Goal: Navigation & Orientation: Find specific page/section

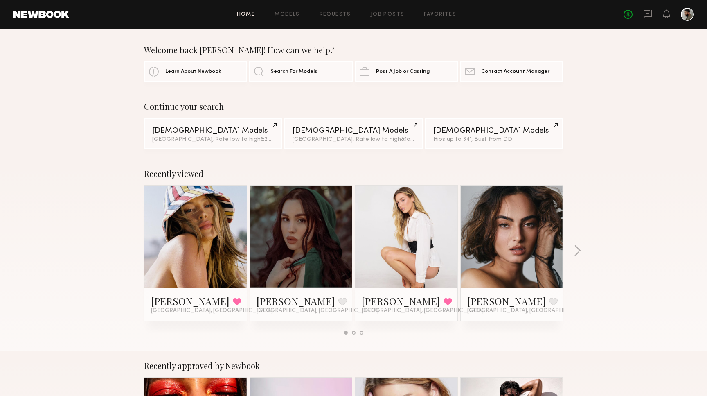
click at [167, 312] on span "[GEOGRAPHIC_DATA], [GEOGRAPHIC_DATA]" at bounding box center [212, 310] width 122 height 7
click at [168, 301] on link "Logan R." at bounding box center [190, 300] width 79 height 13
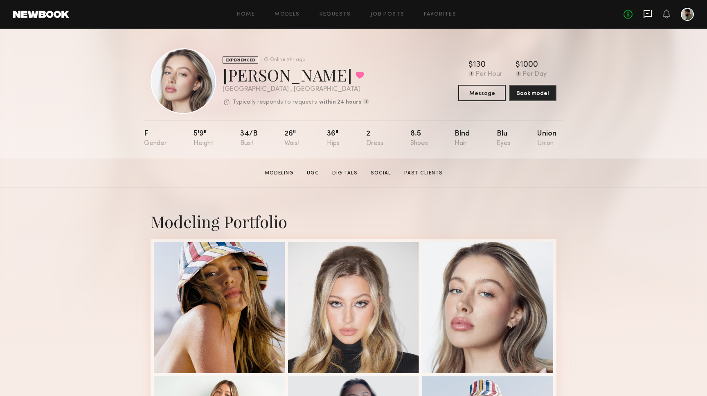
click at [645, 17] on icon at bounding box center [648, 14] width 8 height 8
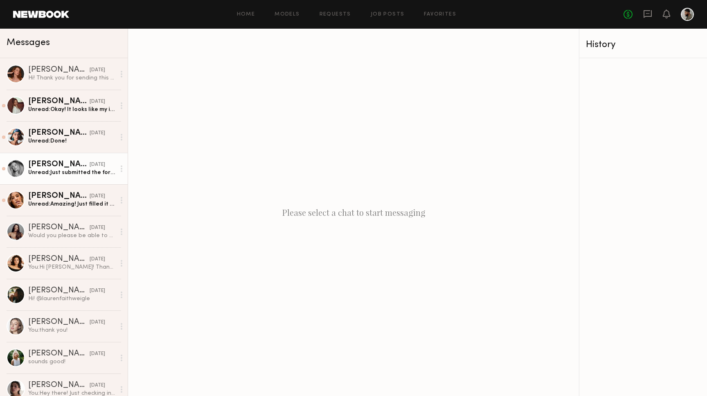
click at [50, 161] on div "Natalie C." at bounding box center [58, 164] width 61 height 8
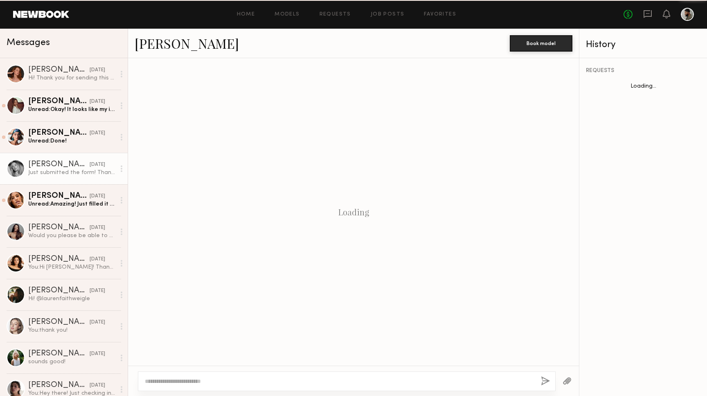
scroll to position [444, 0]
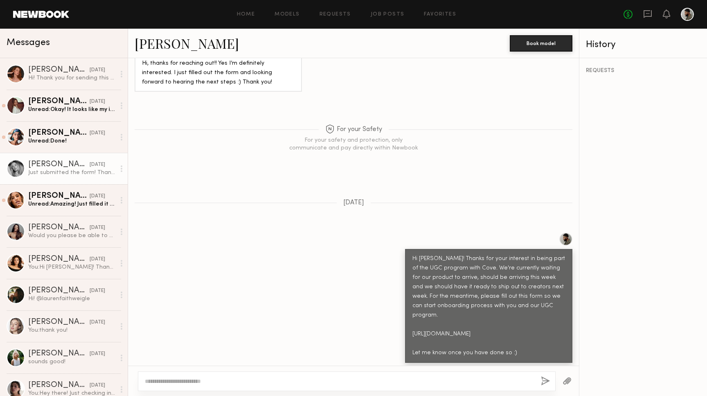
click at [178, 41] on link "Natalie C." at bounding box center [187, 43] width 104 height 18
click at [90, 225] on div "09/15/2025" at bounding box center [98, 228] width 16 height 8
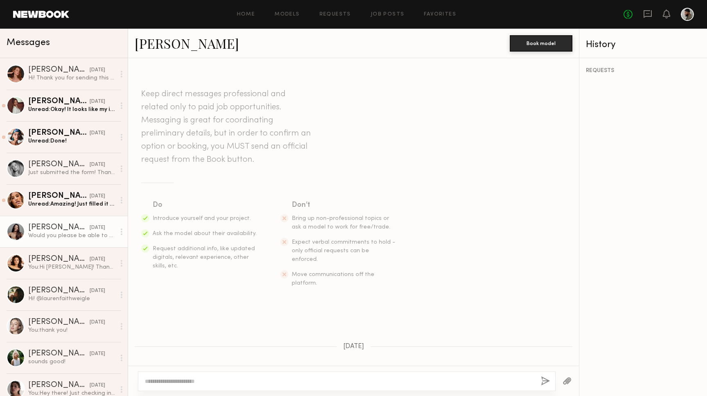
scroll to position [191, 0]
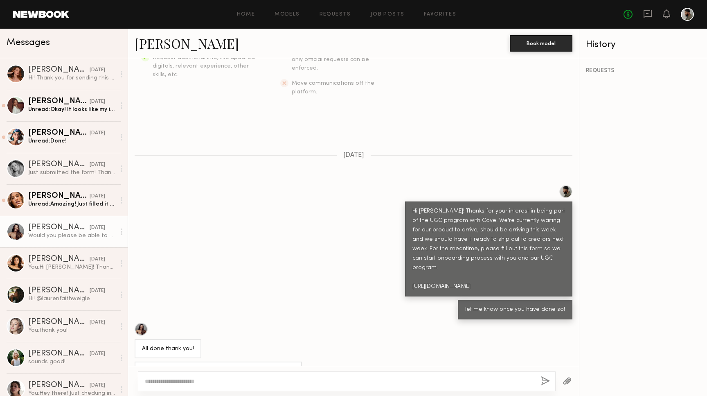
click at [164, 44] on link "Elke K." at bounding box center [187, 43] width 104 height 18
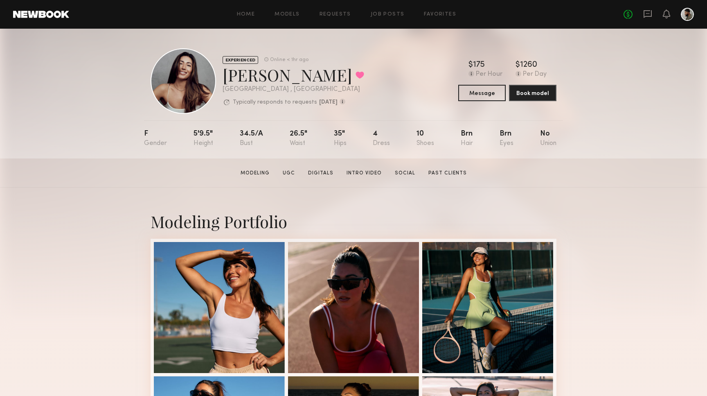
click at [432, 19] on div "Home Models Requests Job Posts Favorites Sign Out No fees up to $5,000" at bounding box center [381, 14] width 625 height 13
click at [432, 14] on link "Favorites" at bounding box center [440, 14] width 32 height 5
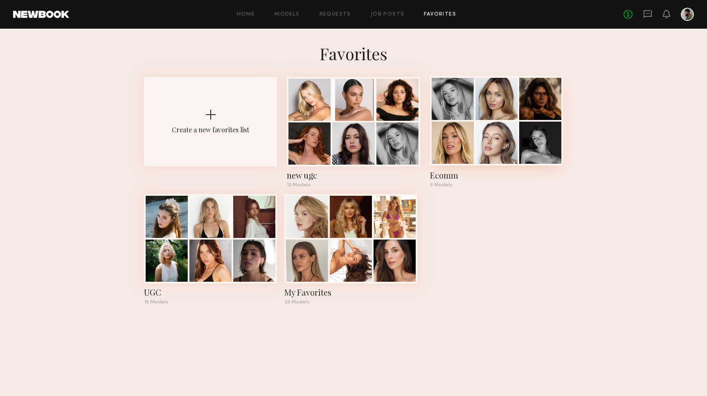
click at [439, 178] on div "Ecomm" at bounding box center [496, 174] width 133 height 11
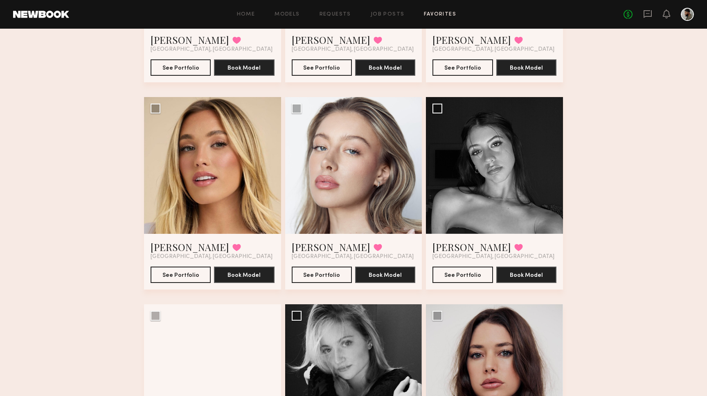
scroll to position [207, 0]
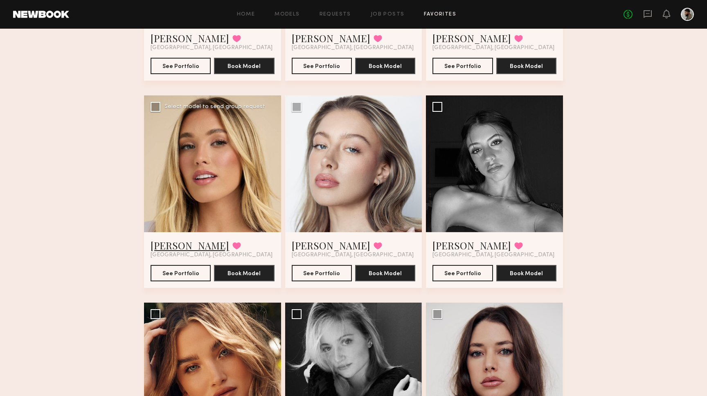
click at [166, 246] on link "Hailey M." at bounding box center [190, 245] width 79 height 13
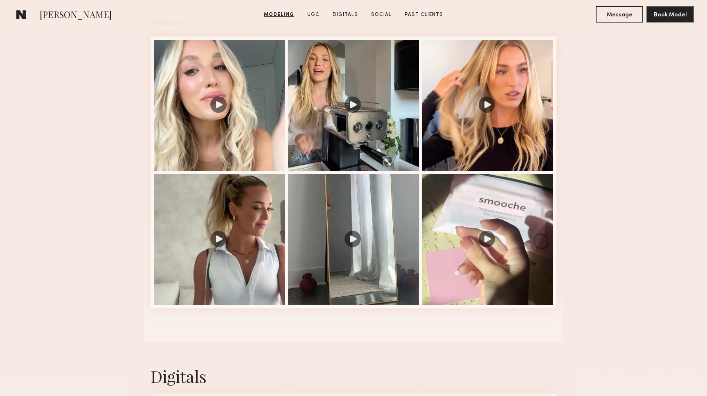
scroll to position [864, 0]
